Goal: Check status: Check status

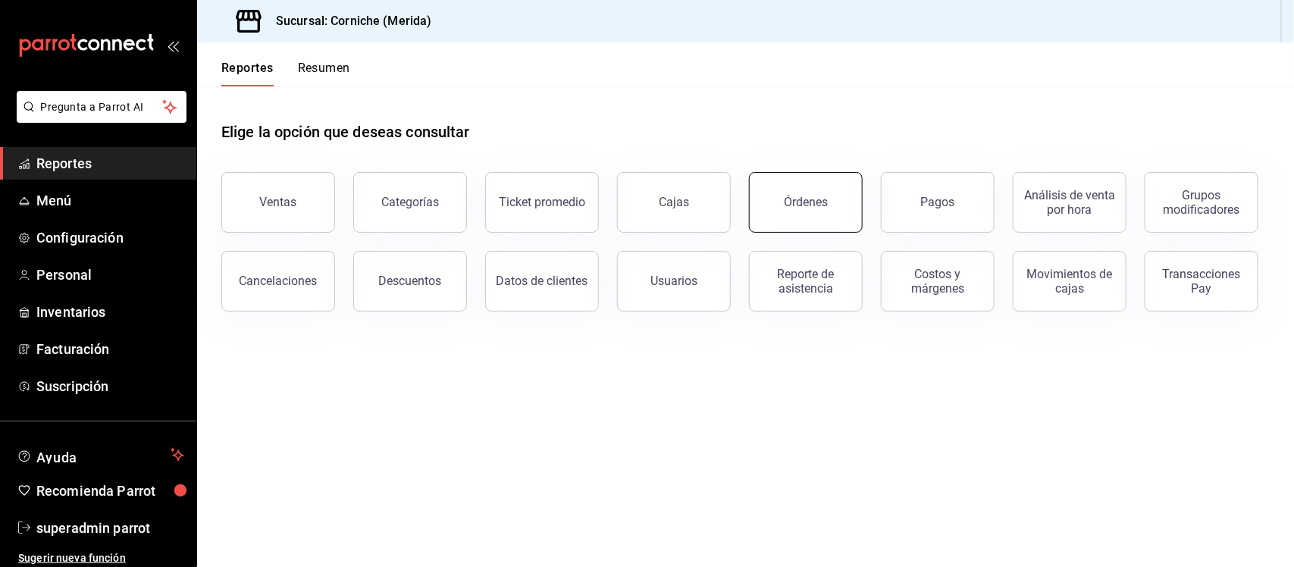
click at [772, 205] on button "Órdenes" at bounding box center [806, 202] width 114 height 61
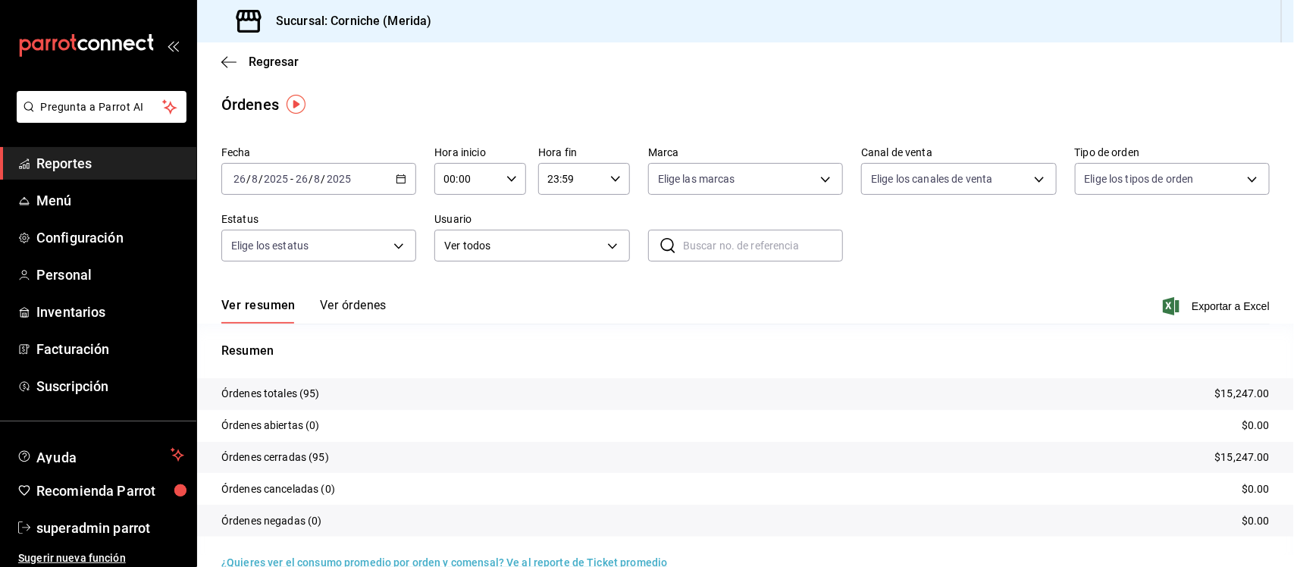
click at [398, 174] on icon "button" at bounding box center [401, 179] width 11 height 11
click at [299, 395] on span "Rango de fechas" at bounding box center [292, 395] width 117 height 16
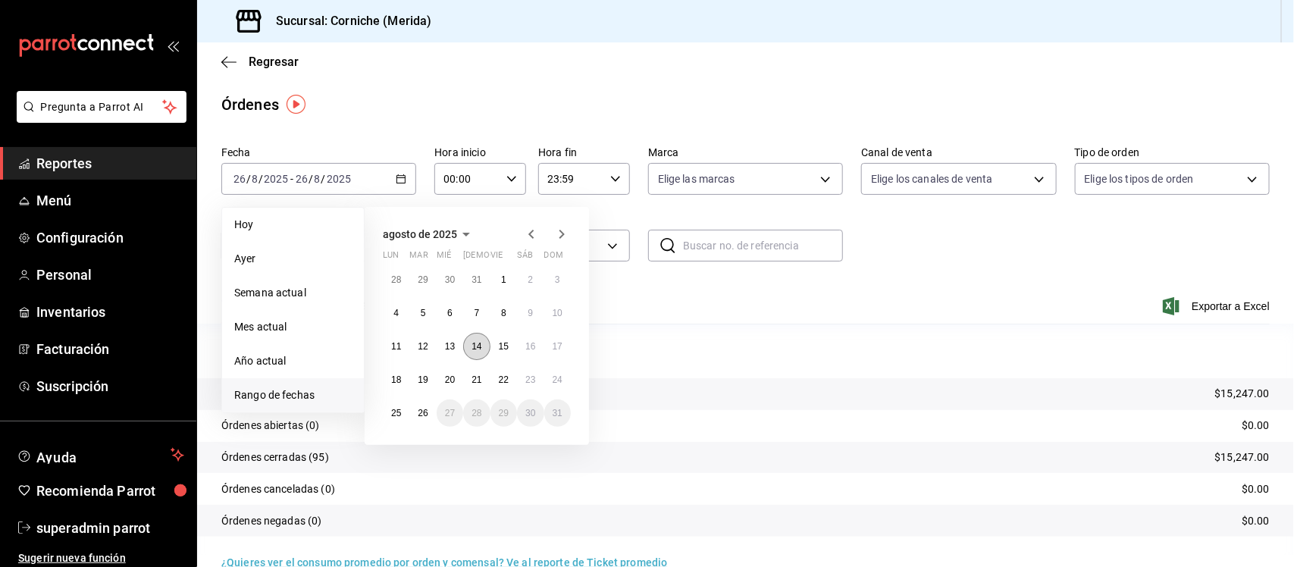
click at [478, 349] on abbr "14" at bounding box center [476, 346] width 10 height 11
click at [503, 349] on abbr "15" at bounding box center [504, 346] width 10 height 11
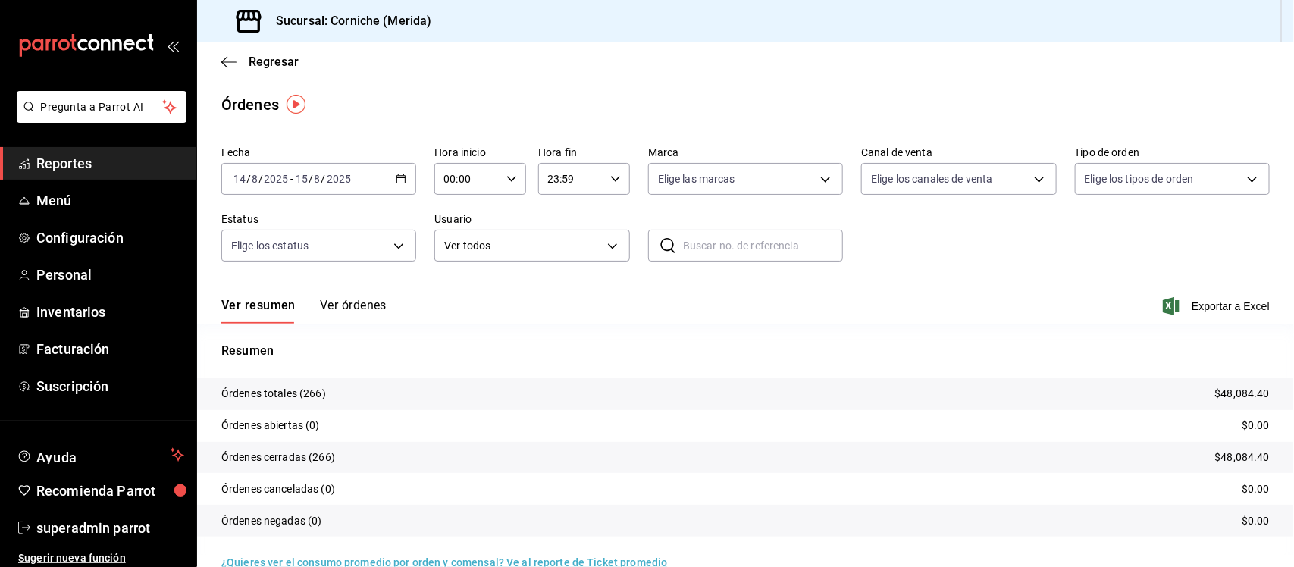
click at [399, 178] on icon "button" at bounding box center [401, 179] width 11 height 11
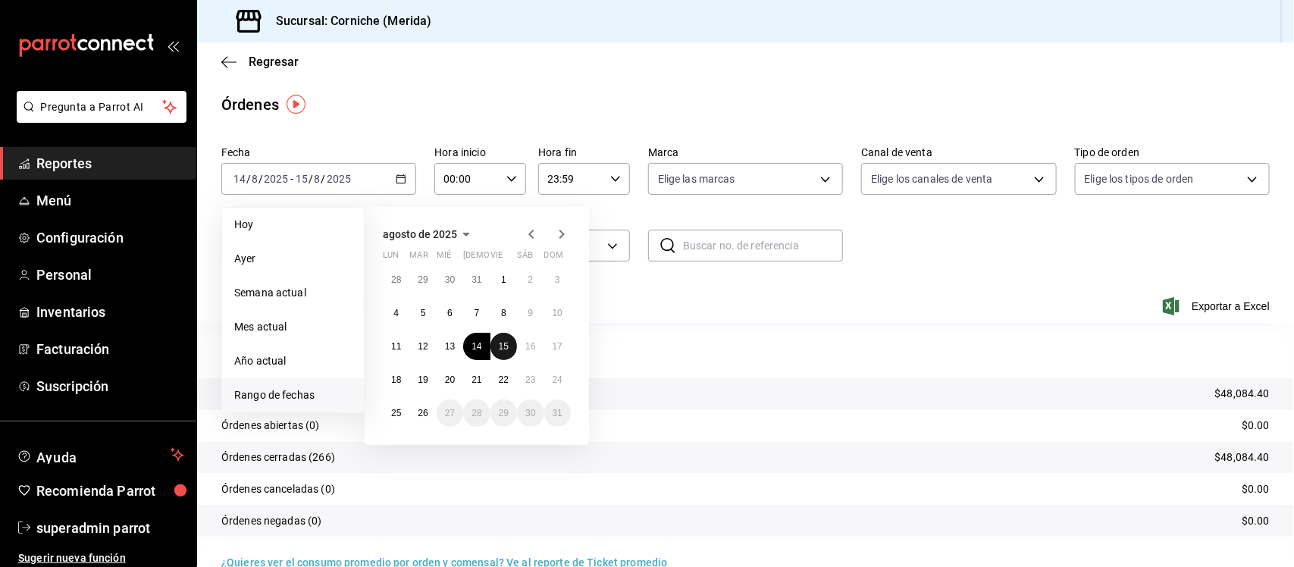
click at [506, 349] on abbr "15" at bounding box center [504, 346] width 10 height 11
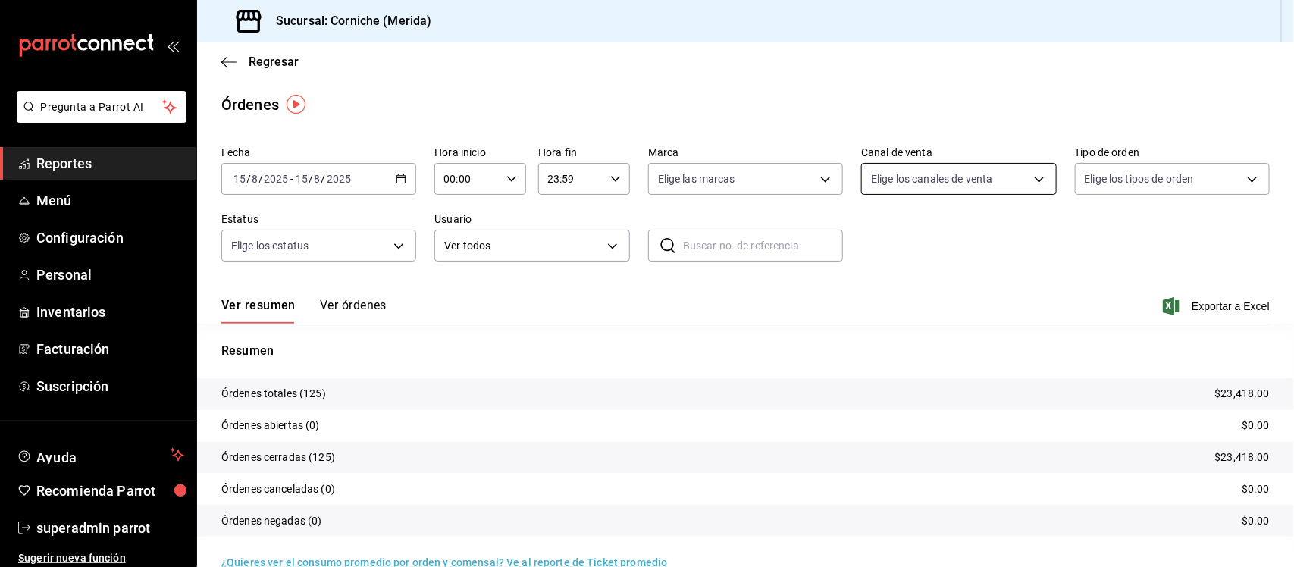
click at [952, 177] on body "Pregunta a Parrot AI Reportes Menú Configuración Personal Inventarios Facturaci…" at bounding box center [647, 283] width 1294 height 567
click at [914, 354] on span "Rappi" at bounding box center [966, 357] width 144 height 16
type input "RAPPI"
checkbox input "true"
click at [349, 305] on div at bounding box center [647, 283] width 1294 height 567
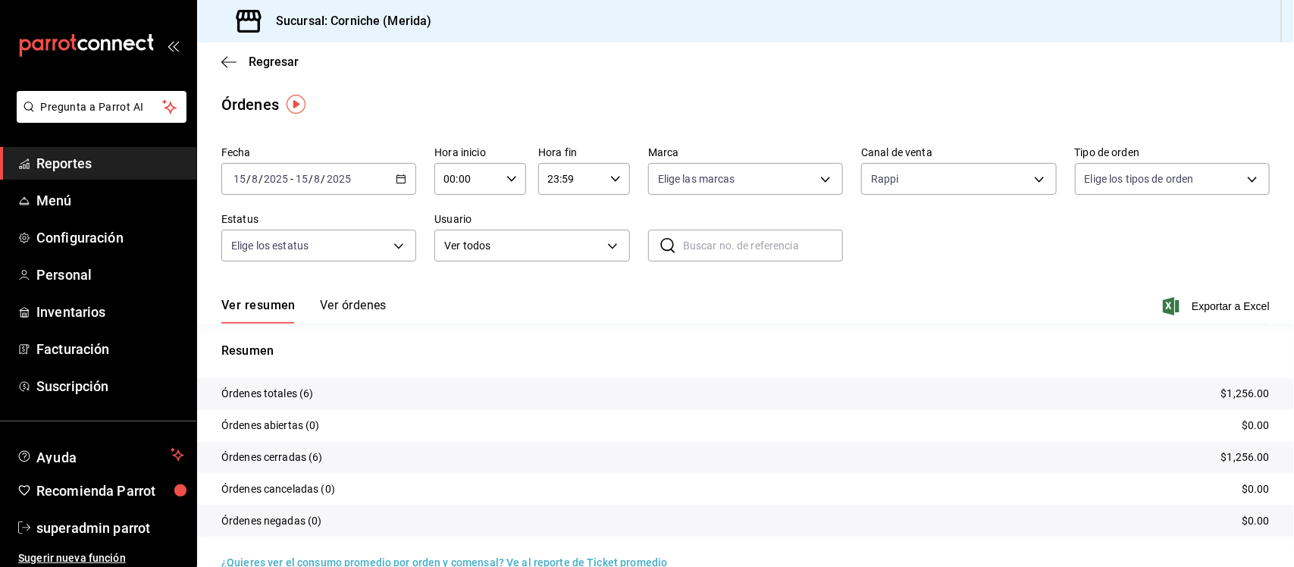
click at [349, 305] on button "Ver órdenes" at bounding box center [353, 311] width 67 height 26
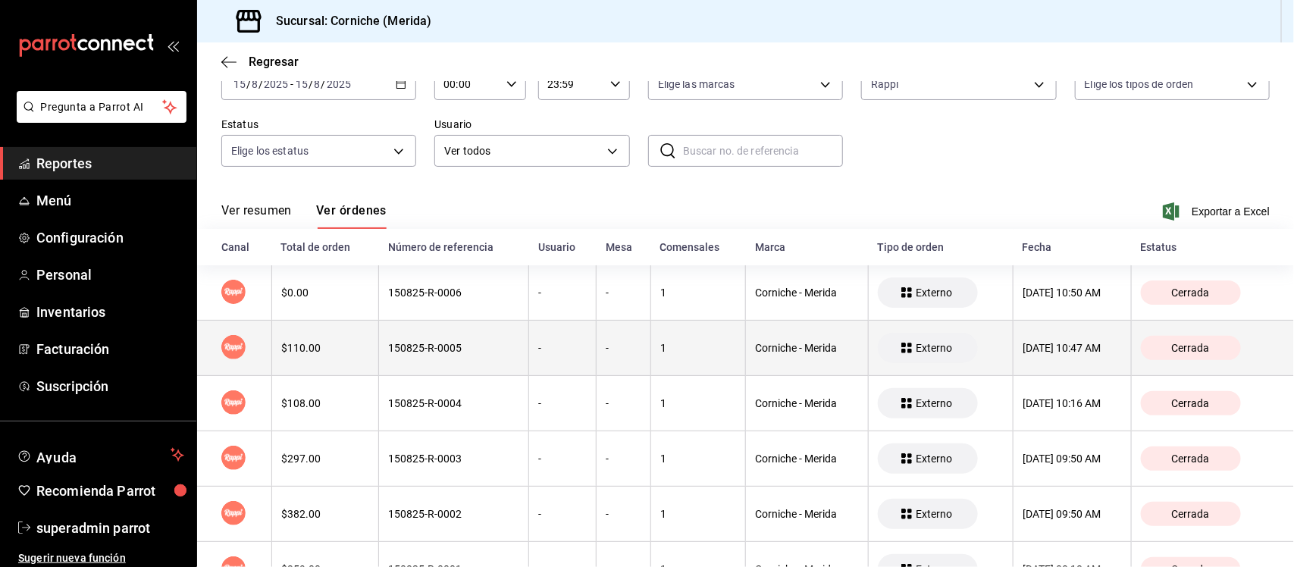
scroll to position [156, 0]
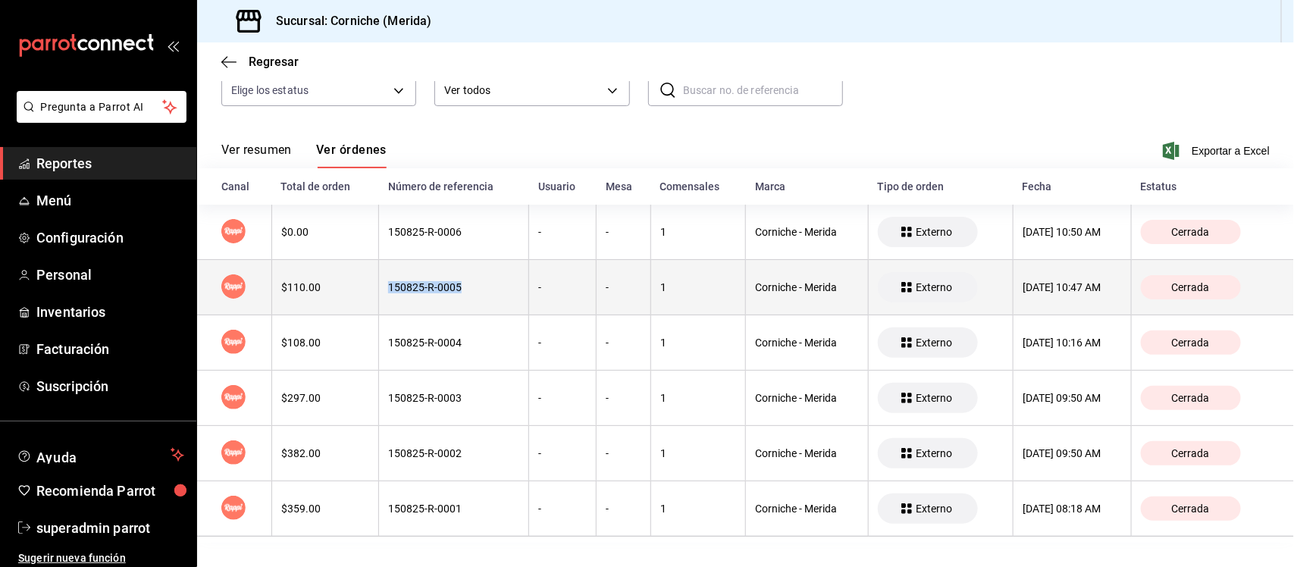
drag, startPoint x: 460, startPoint y: 282, endPoint x: 375, endPoint y: 290, distance: 85.2
click at [379, 290] on th "150825-R-0005" at bounding box center [454, 287] width 150 height 55
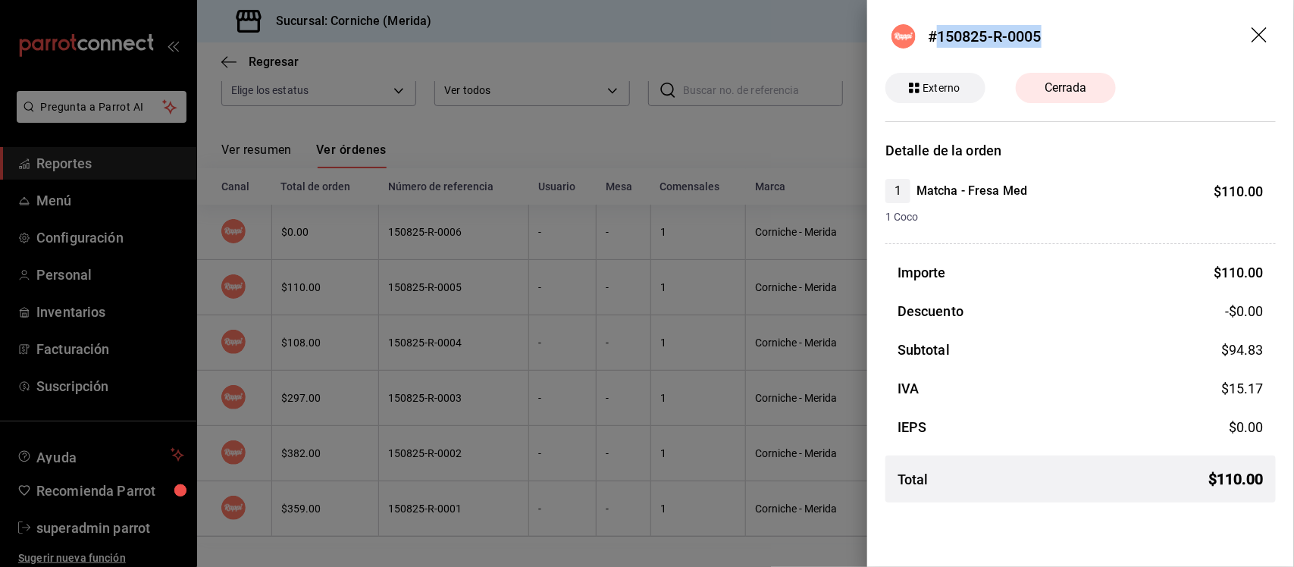
drag, startPoint x: 1055, startPoint y: 36, endPoint x: 938, endPoint y: 42, distance: 116.9
click at [938, 42] on header "#150825-R-0005" at bounding box center [1080, 36] width 427 height 73
copy div "150825-R-0005"
click at [1261, 33] on icon "drag" at bounding box center [1258, 34] width 15 height 15
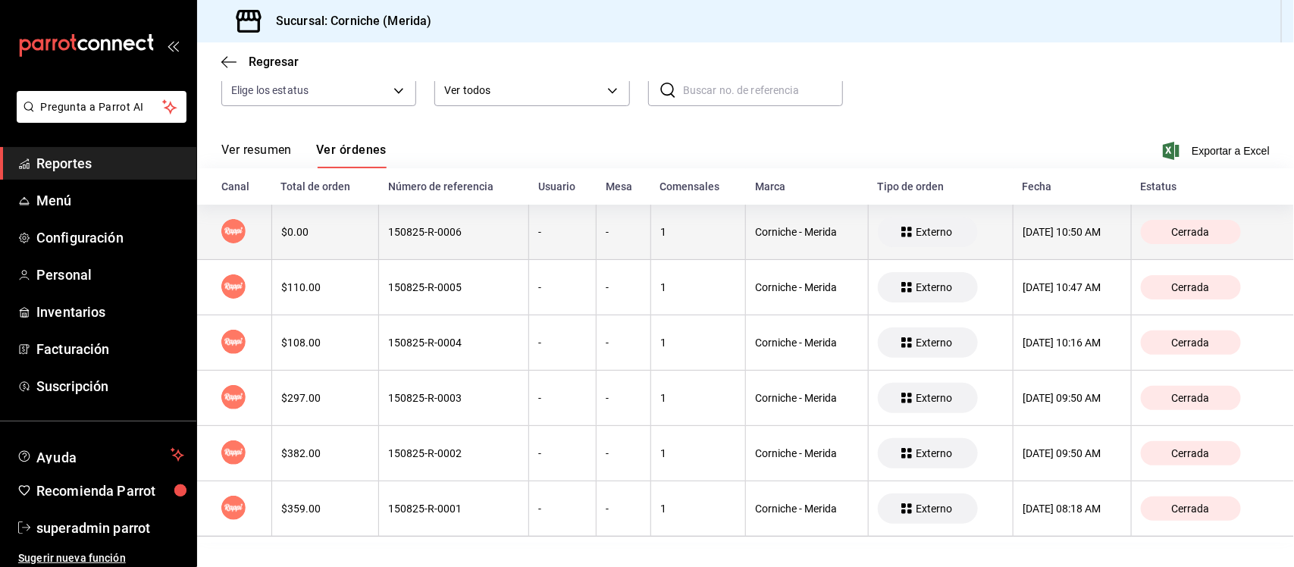
click at [297, 235] on div "$0.00" at bounding box center [325, 232] width 88 height 12
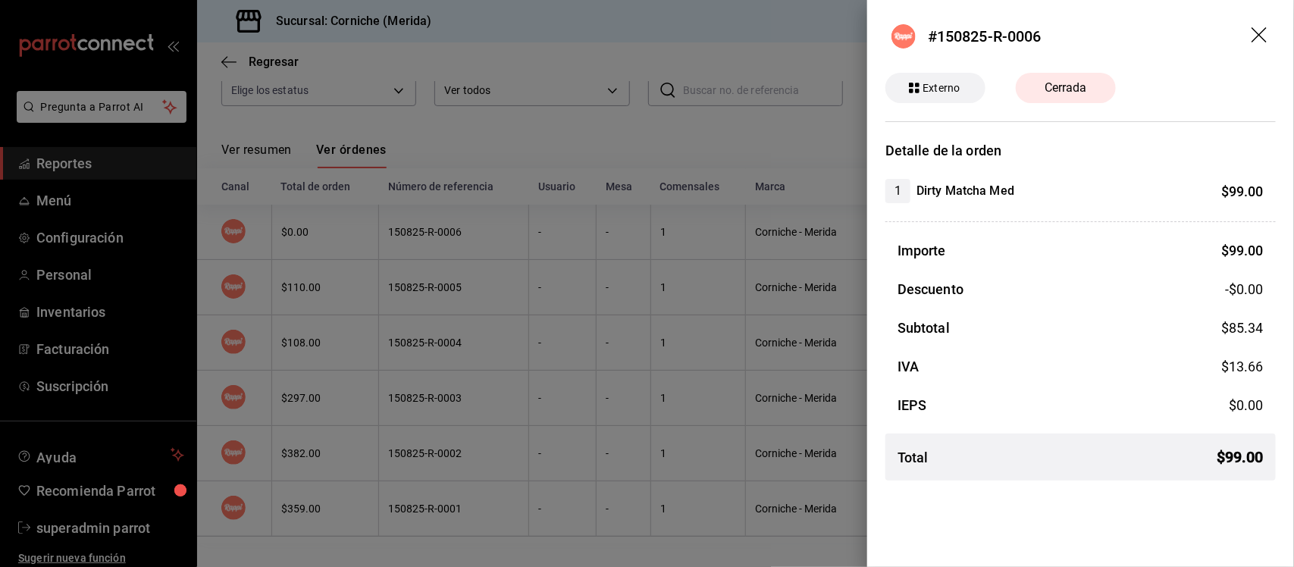
click at [1264, 34] on icon "drag" at bounding box center [1260, 36] width 18 height 18
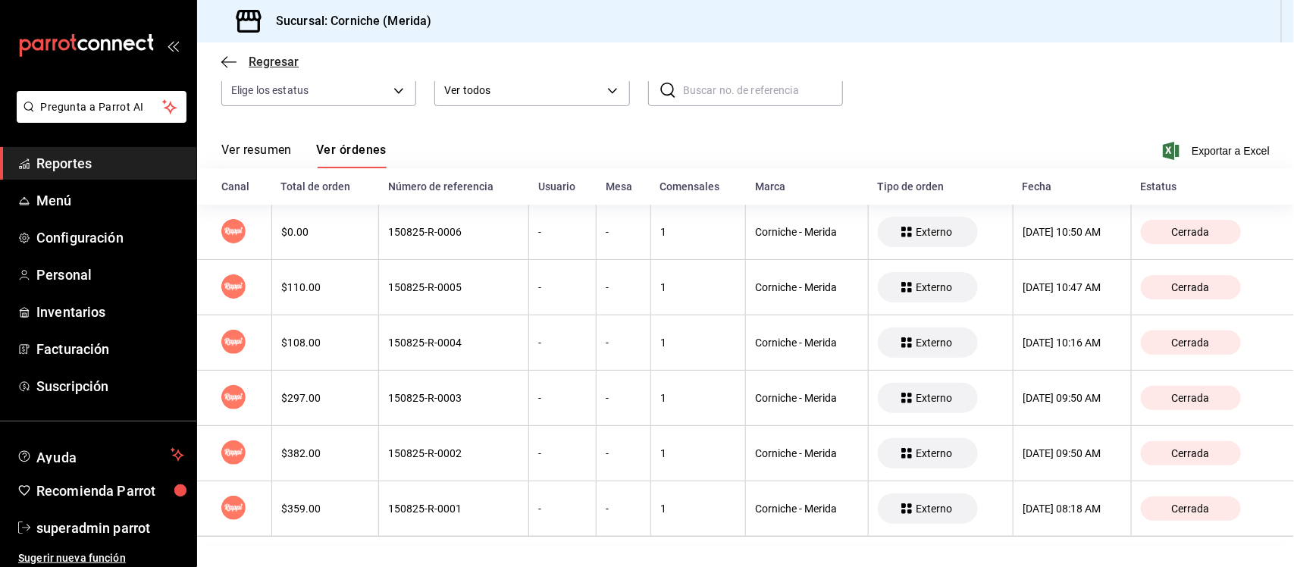
click at [226, 59] on icon "button" at bounding box center [228, 62] width 15 height 14
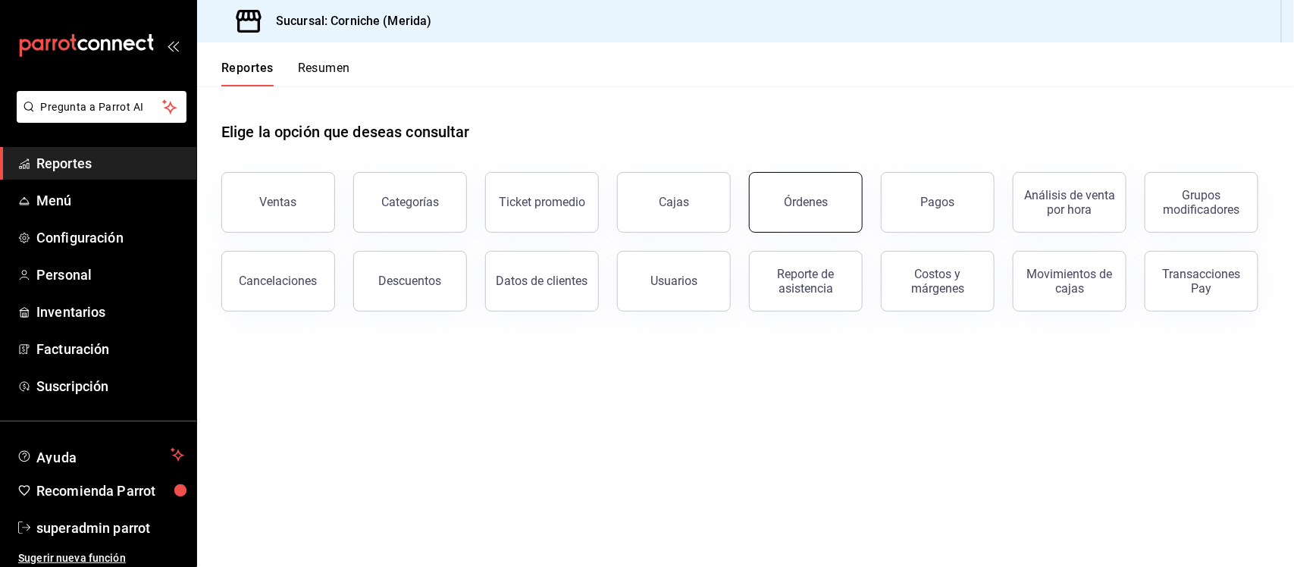
click at [805, 213] on button "Órdenes" at bounding box center [806, 202] width 114 height 61
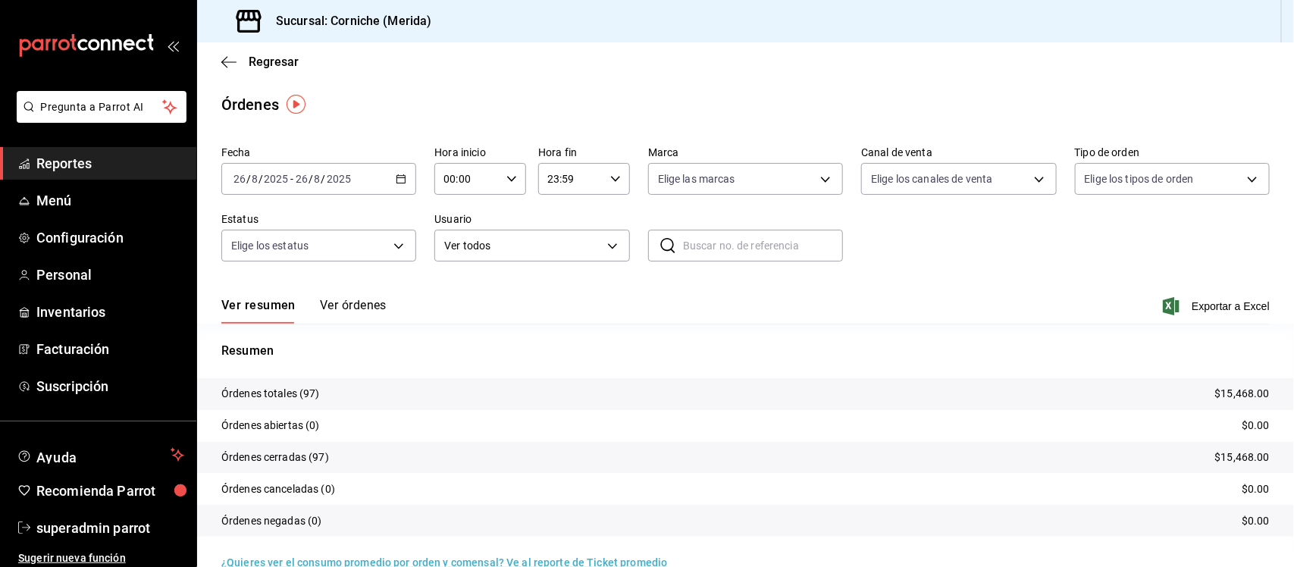
click at [396, 183] on \(Stroke\) "button" at bounding box center [400, 179] width 9 height 8
click at [268, 392] on span "Rango de fechas" at bounding box center [292, 395] width 117 height 16
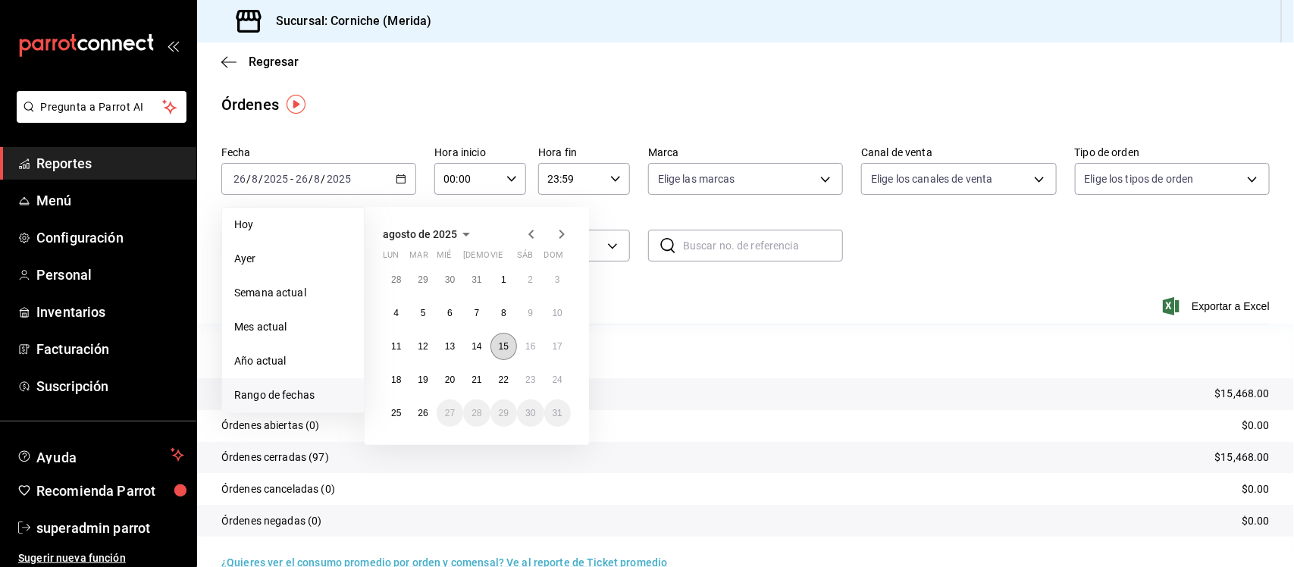
click at [493, 347] on button "15" at bounding box center [503, 346] width 27 height 27
click at [496, 347] on button "15" at bounding box center [503, 346] width 27 height 27
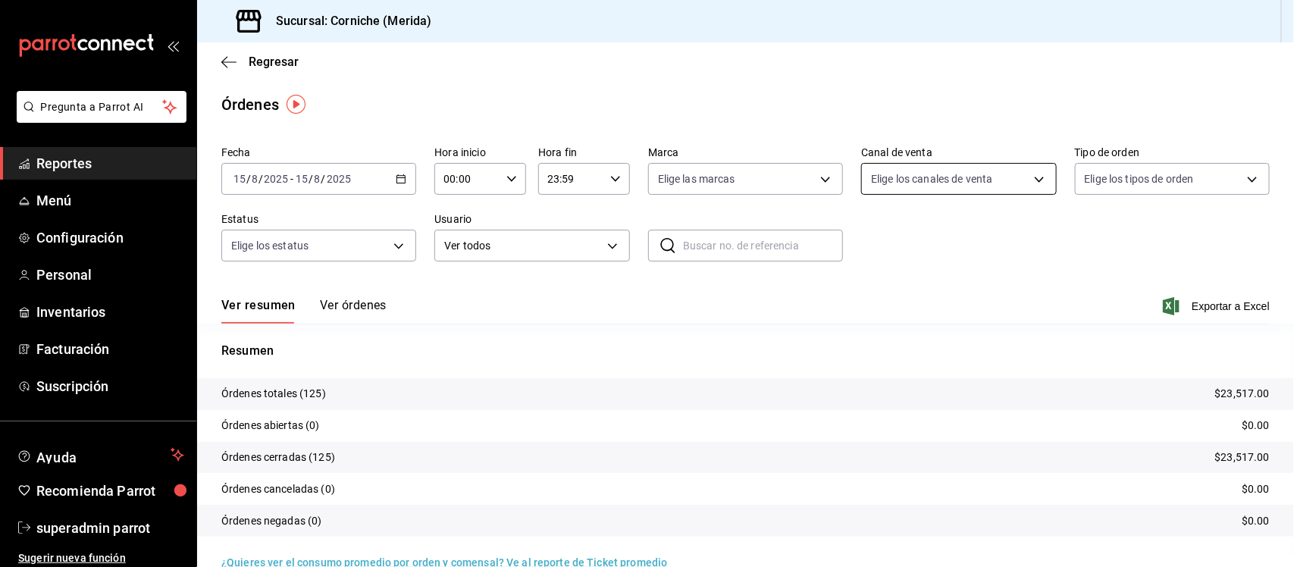
click at [914, 172] on body "Pregunta a Parrot AI Reportes Menú Configuración Personal Inventarios Facturaci…" at bounding box center [647, 283] width 1294 height 567
click at [898, 346] on li "Rappi" at bounding box center [948, 357] width 191 height 34
type input "RAPPI"
checkbox input "true"
click at [347, 301] on div at bounding box center [647, 283] width 1294 height 567
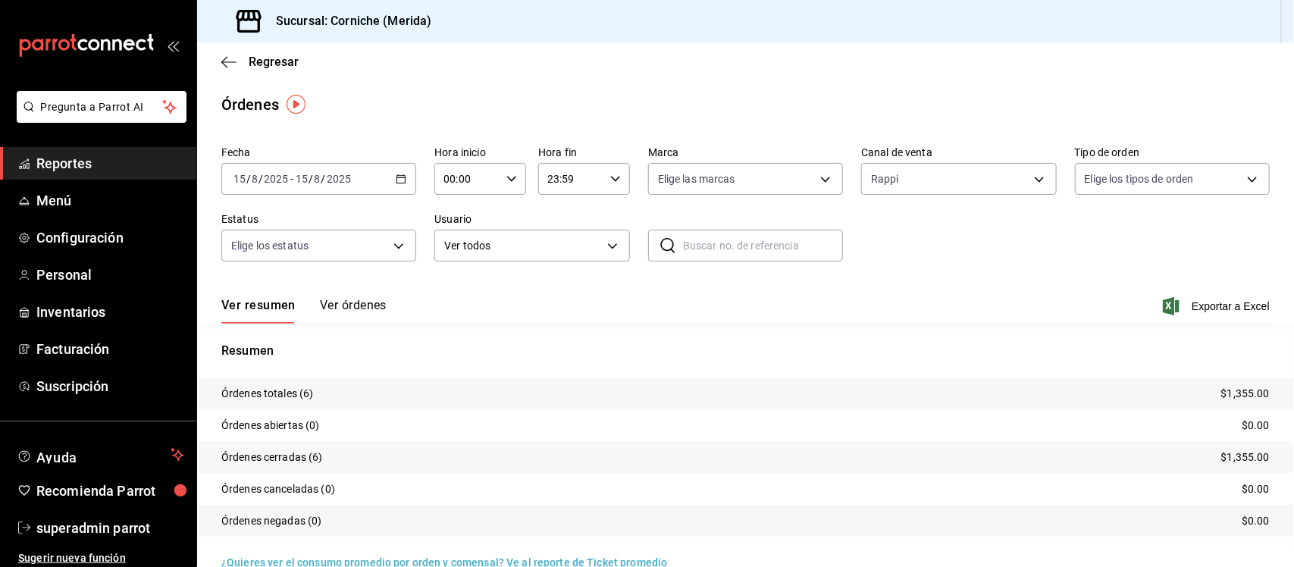
click at [347, 307] on button "Ver órdenes" at bounding box center [353, 311] width 67 height 26
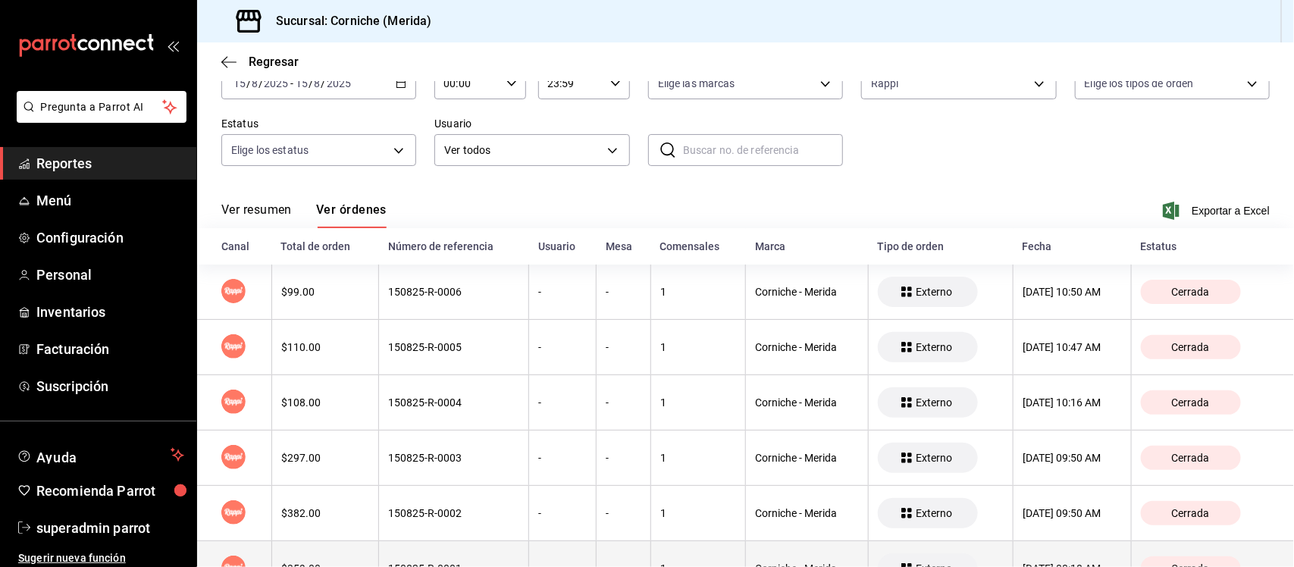
scroll to position [61, 0]
